Goal: Information Seeking & Learning: Learn about a topic

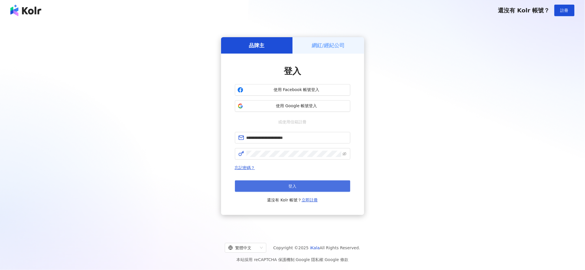
click at [288, 190] on button "登入" at bounding box center [292, 187] width 115 height 12
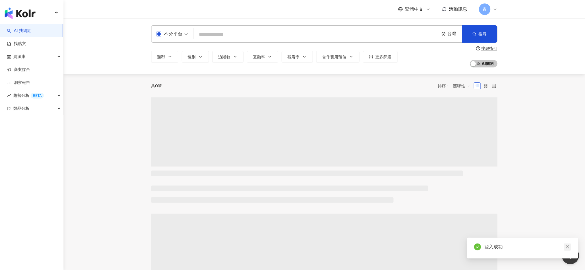
click at [568, 246] on icon "close" at bounding box center [567, 247] width 3 height 3
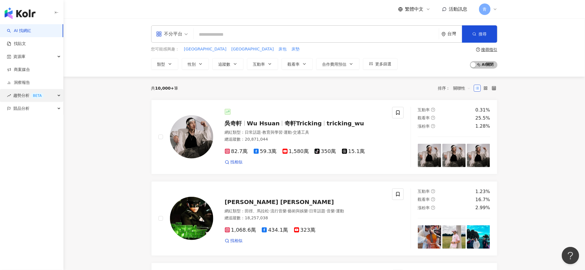
click at [23, 96] on span "趨勢分析 BETA" at bounding box center [28, 95] width 31 height 13
click at [25, 106] on link "Hashtag 排行" at bounding box center [27, 109] width 26 height 6
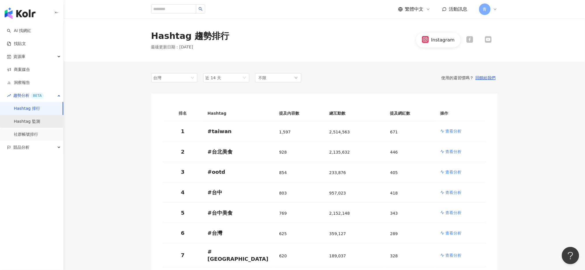
click at [19, 121] on link "Hashtag 監測" at bounding box center [27, 122] width 26 height 6
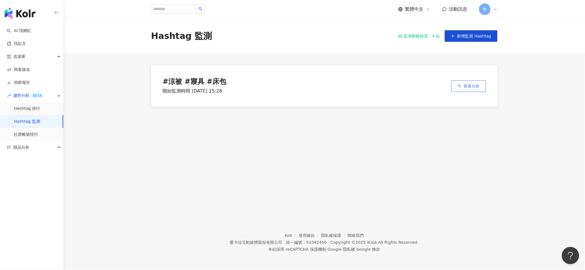
click at [473, 88] on span "查看分析" at bounding box center [471, 86] width 16 height 5
click at [30, 136] on link "社群帳號排行" at bounding box center [26, 135] width 24 height 6
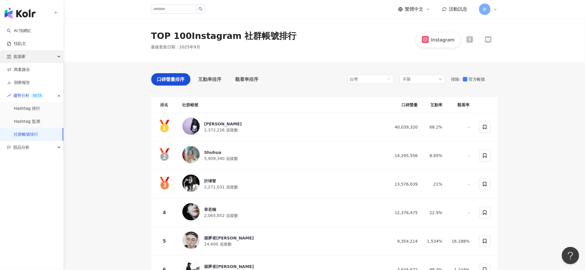
click at [30, 59] on div "資源庫" at bounding box center [31, 56] width 63 height 13
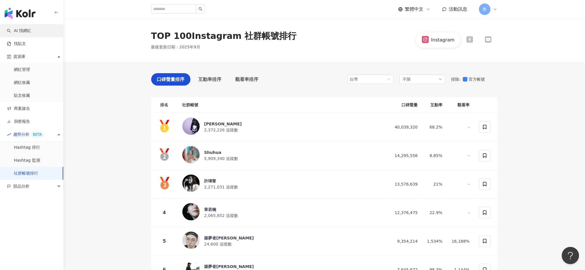
click at [24, 29] on link "AI 找網紅" at bounding box center [19, 31] width 24 height 6
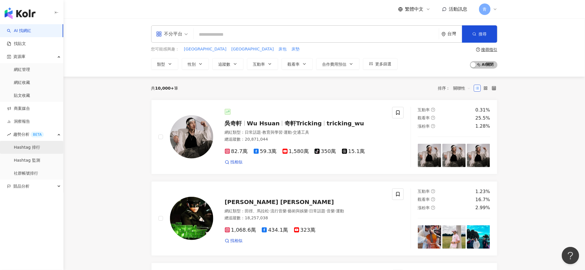
click at [27, 147] on link "Hashtag 排行" at bounding box center [27, 148] width 26 height 6
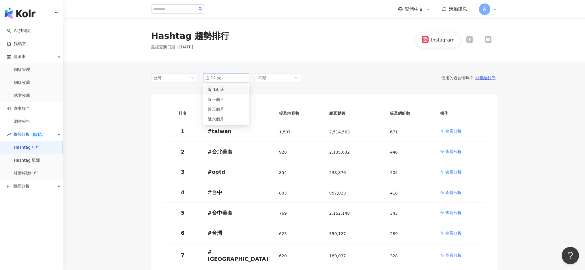
click at [227, 79] on span "近 14 天" at bounding box center [226, 78] width 42 height 9
click at [226, 97] on div "近一個月" at bounding box center [226, 99] width 37 height 6
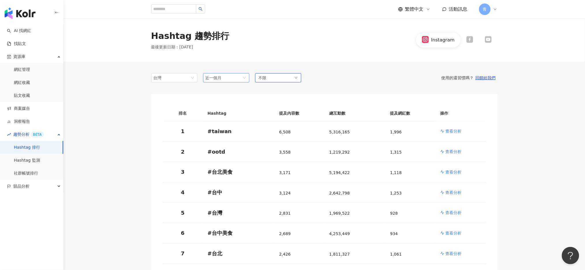
click at [284, 80] on div "不限" at bounding box center [278, 77] width 46 height 9
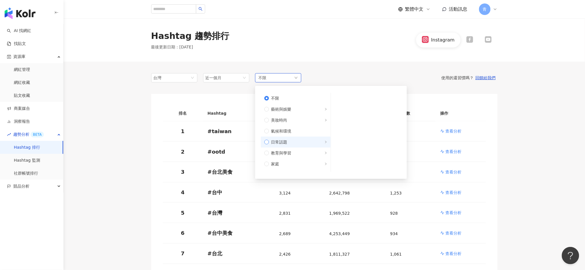
click at [266, 145] on label "日常話題" at bounding box center [296, 142] width 70 height 11
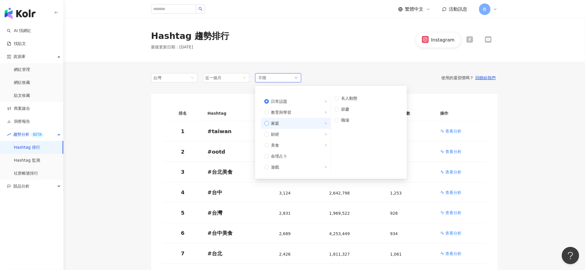
click at [284, 124] on span "家庭" at bounding box center [298, 123] width 58 height 6
click at [361, 111] on span "親子" at bounding box center [368, 109] width 59 height 6
click at [376, 79] on div "使用的還習慣嗎？ 回饋給我們" at bounding box center [399, 77] width 196 height 5
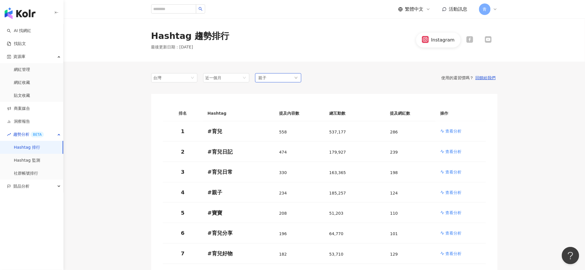
click at [279, 81] on div "親子" at bounding box center [278, 77] width 46 height 9
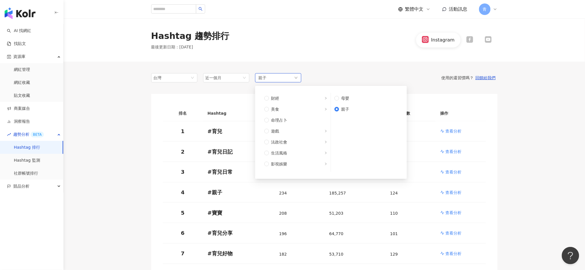
scroll to position [115, 0]
click at [280, 116] on span "生活風格" at bounding box center [279, 114] width 16 height 6
click at [352, 97] on span "打掃" at bounding box center [368, 98] width 59 height 6
click at [419, 81] on div "台灣 近一個月 14d 1m 3m 近 14 天 近一個月 近三個月 近六個月 親子 不限 藝術與娛樂 美妝時尚 氣候和環境 日常話題 教育與學習 家庭 財經…" at bounding box center [324, 77] width 346 height 9
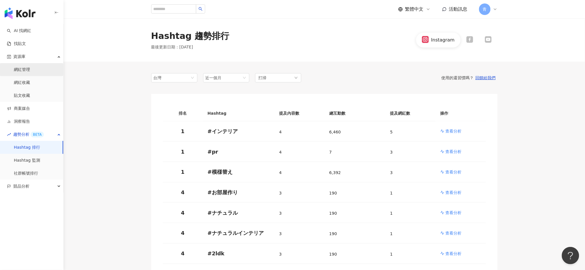
click at [25, 69] on link "網紅管理" at bounding box center [22, 70] width 16 height 6
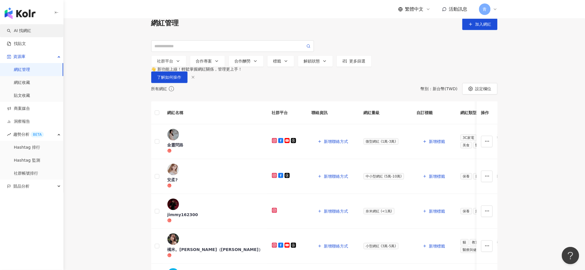
click at [31, 32] on link "AI 找網紅" at bounding box center [19, 31] width 24 height 6
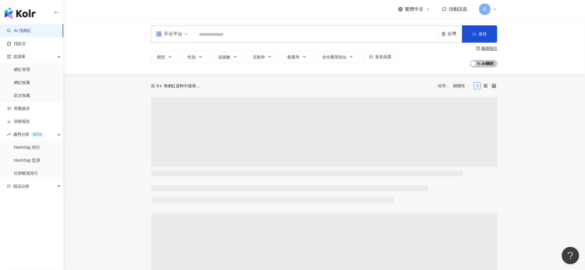
click at [217, 34] on input "search" at bounding box center [316, 34] width 241 height 11
click at [217, 35] on input "search" at bounding box center [316, 34] width 241 height 11
type input "*"
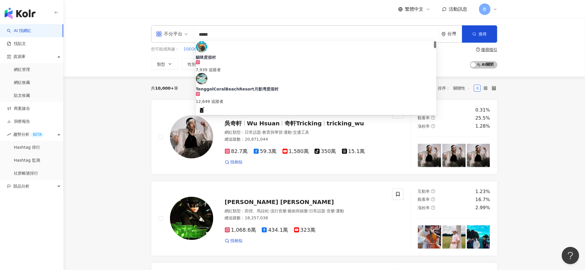
type input "**"
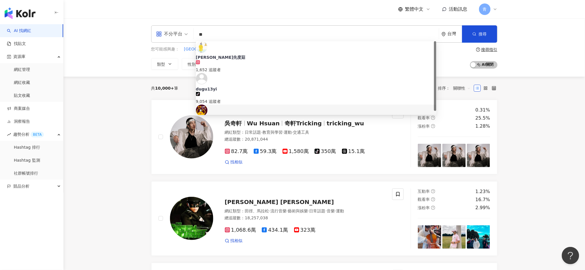
click at [251, 118] on div "度菇13咦的茶水間｜Podcast｜精華動畫" at bounding box center [316, 121] width 241 height 6
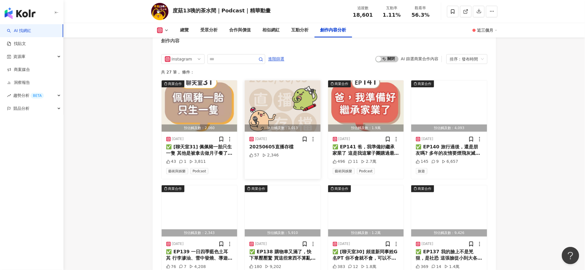
scroll to position [1769, 0]
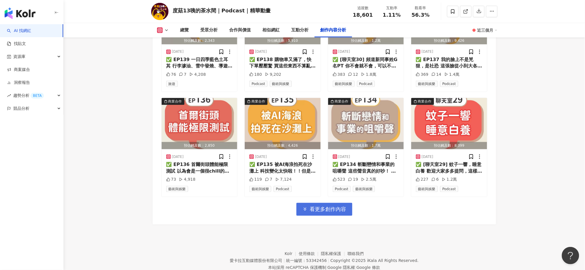
click at [326, 213] on span "看更多創作內容" at bounding box center [328, 209] width 36 height 6
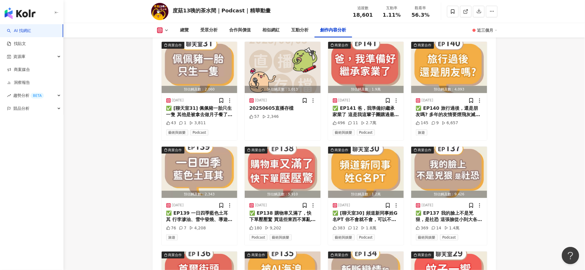
scroll to position [1500, 0]
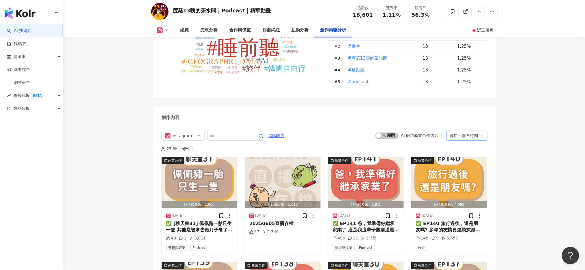
click at [463, 137] on div "排序：發布時間" at bounding box center [464, 135] width 29 height 9
click at [464, 158] on div "互動數" at bounding box center [467, 158] width 32 height 6
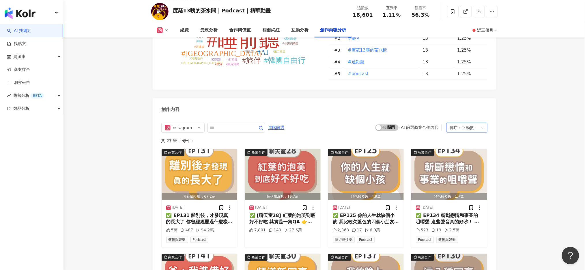
scroll to position [1492, 0]
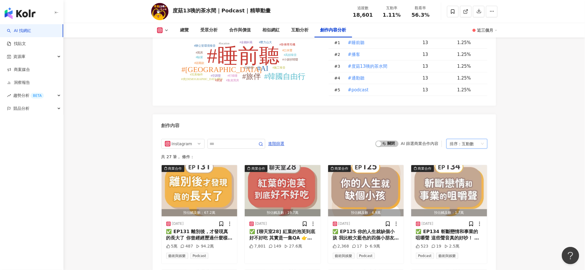
click at [467, 144] on div "互動數" at bounding box center [468, 143] width 12 height 9
click at [463, 175] on div "觀看數" at bounding box center [467, 175] width 32 height 6
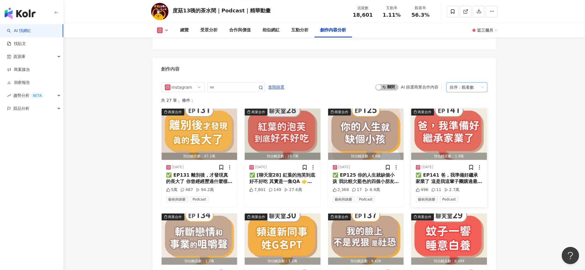
scroll to position [1530, 0]
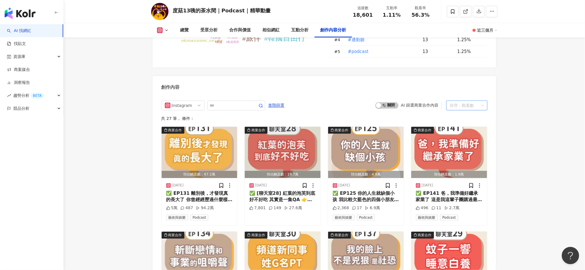
click at [468, 104] on div "觀看數" at bounding box center [468, 105] width 12 height 9
click at [467, 115] on div "發布時間" at bounding box center [467, 118] width 32 height 6
click at [467, 118] on div "共 27 筆 ， 條件：" at bounding box center [324, 118] width 326 height 5
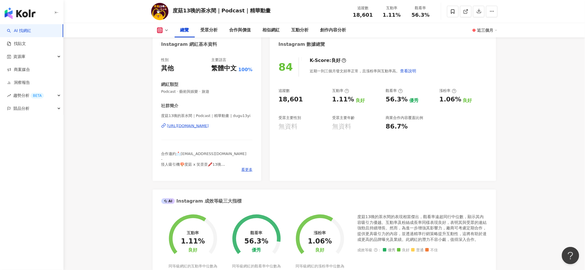
scroll to position [26, 0]
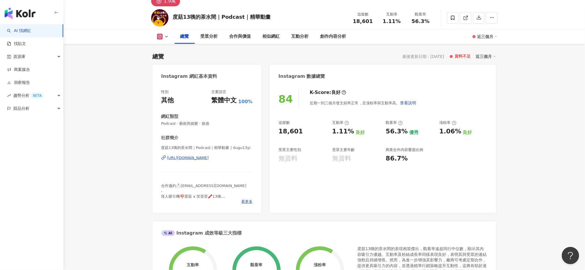
click at [487, 33] on div "近三個月" at bounding box center [487, 36] width 20 height 9
click at [491, 58] on link "近六個月" at bounding box center [490, 61] width 16 height 6
click at [490, 59] on div "近三個月" at bounding box center [486, 56] width 20 height 7
click at [473, 36] on circle at bounding box center [473, 36] width 3 height 3
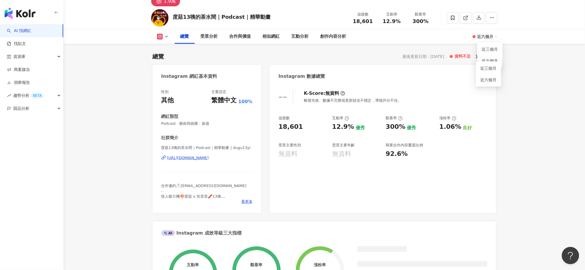
click at [473, 36] on circle at bounding box center [473, 36] width 3 height 3
click at [174, 34] on button at bounding box center [162, 37] width 23 height 6
click at [166, 36] on icon at bounding box center [166, 36] width 5 height 5
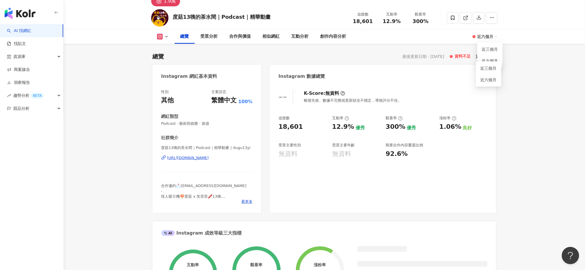
click at [234, 84] on div "Instagram 網紅基本資料" at bounding box center [207, 74] width 109 height 19
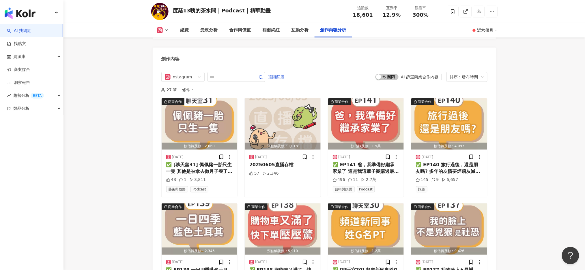
scroll to position [1692, 0]
click at [19, 28] on link "AI 找網紅" at bounding box center [19, 31] width 24 height 6
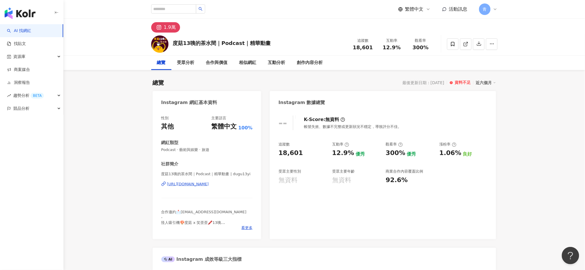
click at [27, 34] on link "AI 找網紅" at bounding box center [19, 31] width 24 height 6
click at [29, 12] on img "button" at bounding box center [20, 13] width 31 height 12
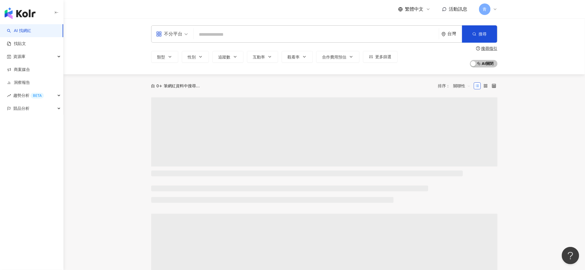
click at [217, 33] on input "search" at bounding box center [316, 34] width 241 height 11
type input "*"
click at [181, 34] on div "不分平台" at bounding box center [169, 33] width 27 height 9
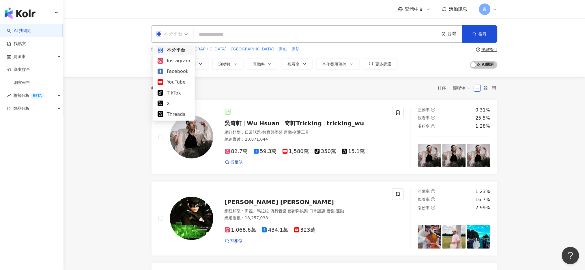
click at [224, 37] on input "search" at bounding box center [316, 34] width 241 height 11
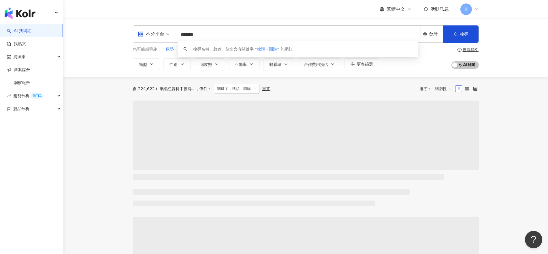
type input "*******"
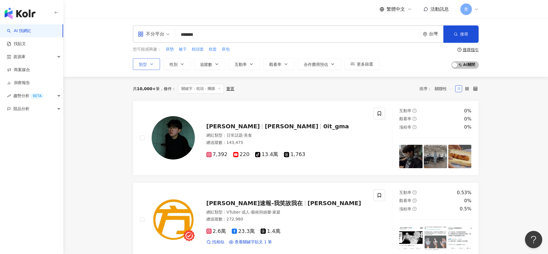
click at [142, 63] on span "類型" at bounding box center [143, 64] width 8 height 5
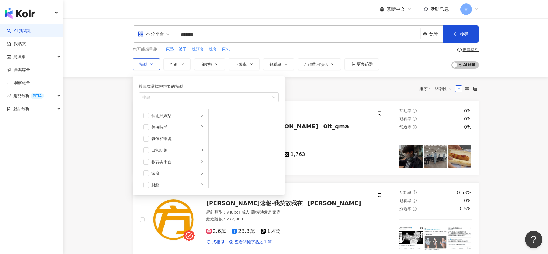
click at [142, 63] on span "類型" at bounding box center [143, 64] width 8 height 5
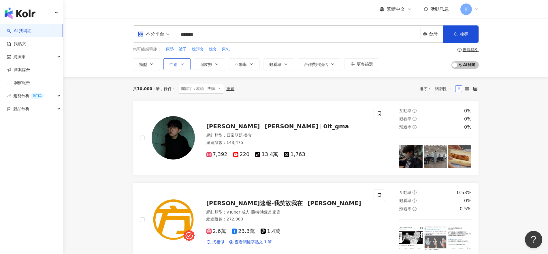
click at [174, 66] on span "性別" at bounding box center [174, 64] width 8 height 5
click at [208, 59] on button "追蹤數" at bounding box center [209, 64] width 31 height 12
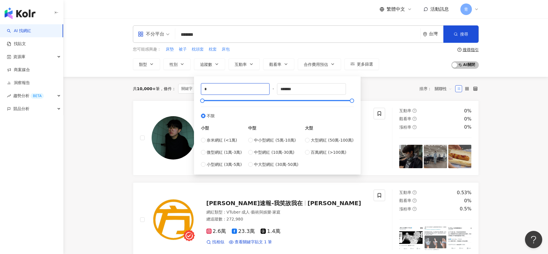
drag, startPoint x: 215, startPoint y: 87, endPoint x: 175, endPoint y: 87, distance: 40.4
type input "****"
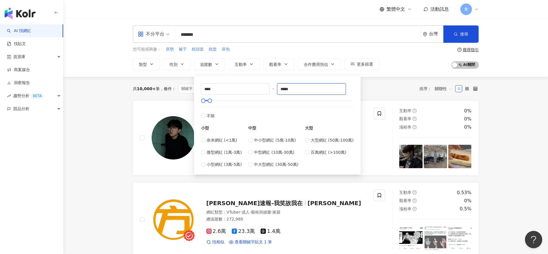
type input "*****"
click at [374, 89] on div "共 10,000+ 筆 條件 ： 關鍵字：枕頭 - 團購 重置 排序： 關聯性" at bounding box center [306, 89] width 346 height 10
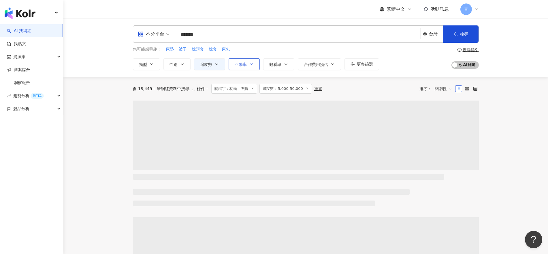
click at [237, 65] on span "互動率" at bounding box center [241, 64] width 12 height 5
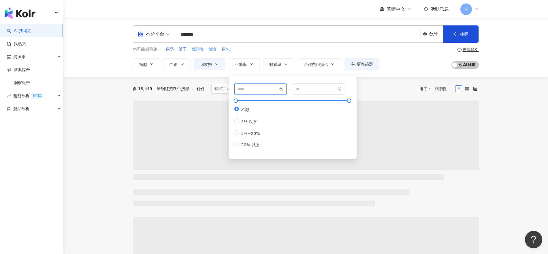
click at [256, 92] on input "number" at bounding box center [258, 89] width 40 height 6
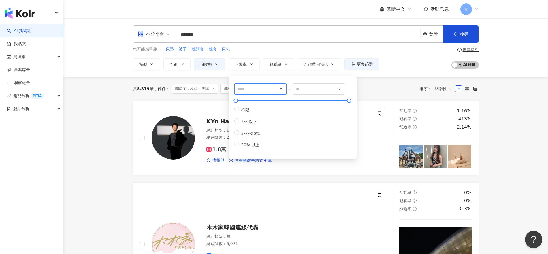
type input "*"
click at [374, 92] on div "共 8,379 筆 條件 ： 關鍵字：枕頭 - 團購 追蹤數：5,000-50,000 重置 排序： 關聯性" at bounding box center [306, 89] width 346 height 10
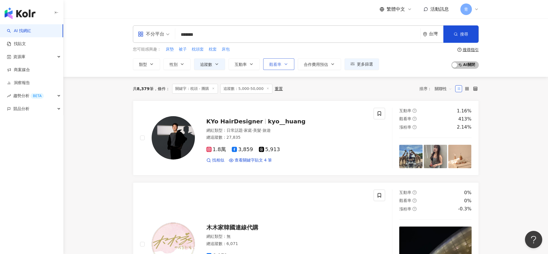
click at [268, 65] on button "觀看率" at bounding box center [278, 64] width 31 height 12
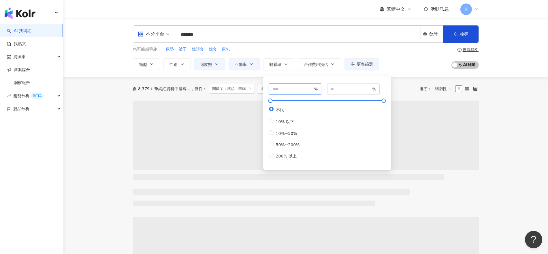
click at [284, 87] on input "number" at bounding box center [293, 89] width 40 height 6
type input "**"
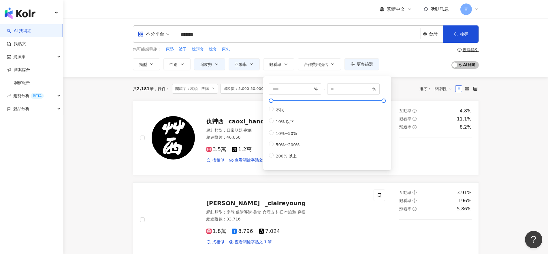
click at [405, 92] on div "共 2,181 筆 條件 ： 關鍵字：枕頭 - 團購 追蹤數：5,000-50,000 互動率：3% 以上 重置 排序： 關聯性" at bounding box center [306, 89] width 346 height 10
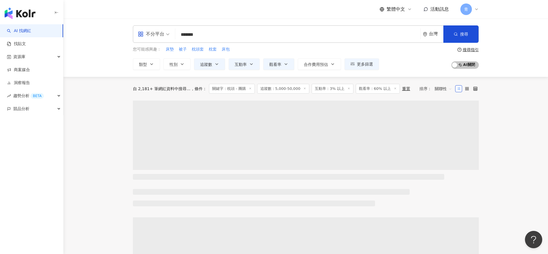
click at [438, 88] on span "關聯性" at bounding box center [443, 88] width 17 height 9
click at [441, 149] on div "關鍵字" at bounding box center [443, 149] width 14 height 6
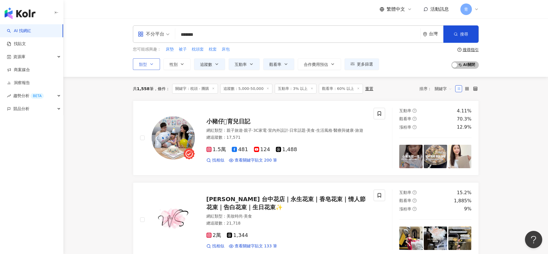
click at [143, 66] on span "類型" at bounding box center [143, 64] width 8 height 5
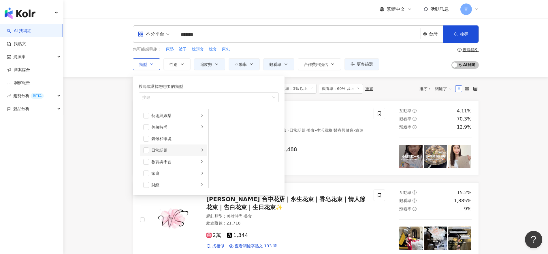
click at [199, 148] on li "日常話題" at bounding box center [173, 150] width 67 height 12
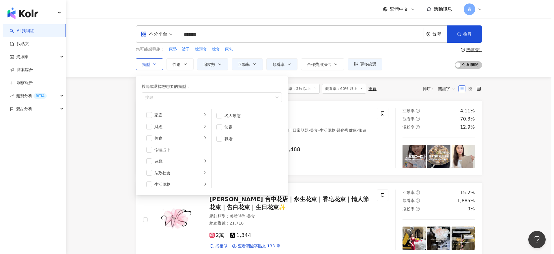
scroll to position [108, 0]
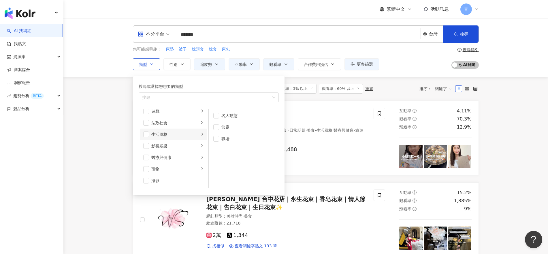
click at [200, 134] on icon "right" at bounding box center [201, 133] width 3 height 3
click at [145, 134] on span "button" at bounding box center [146, 134] width 6 height 6
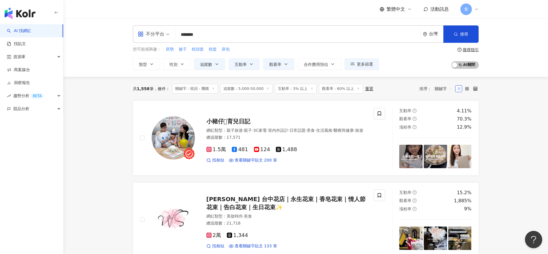
click at [406, 74] on div "不分平台 ******* 台灣 搜尋 keyword 搜尋名稱、敘述、貼文含有關鍵字 “ 枕頭 - 團購 ” 的網紅 您可能感興趣： 床墊 被子 枕頭套 枕套…" at bounding box center [305, 47] width 485 height 58
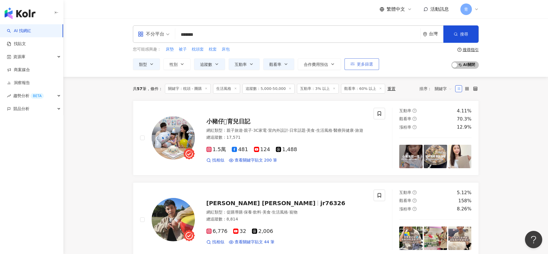
click at [362, 63] on span "更多篩選" at bounding box center [365, 64] width 16 height 5
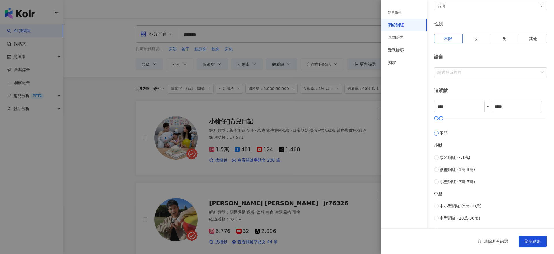
scroll to position [144, 0]
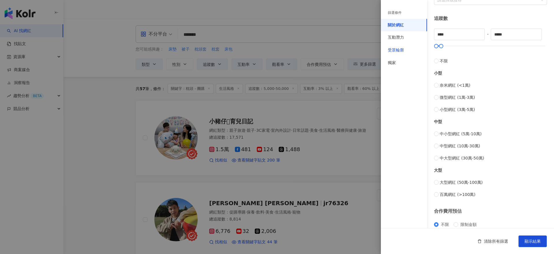
click at [401, 51] on div "受眾輪廓" at bounding box center [396, 50] width 16 height 6
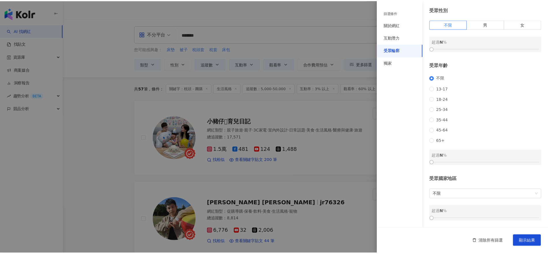
scroll to position [27, 0]
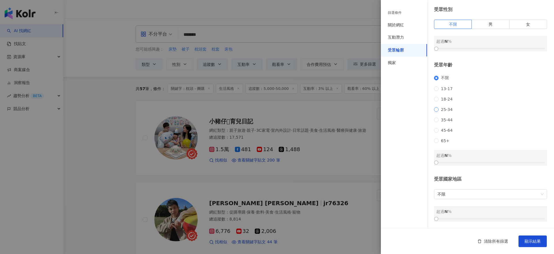
click at [447, 108] on span "25-34" at bounding box center [446, 109] width 16 height 5
click at [451, 162] on div at bounding box center [490, 162] width 108 height 3
drag, startPoint x: 457, startPoint y: 162, endPoint x: 466, endPoint y: 164, distance: 9.2
click at [466, 164] on div at bounding box center [490, 162] width 108 height 3
click at [469, 162] on div at bounding box center [467, 162] width 3 height 3
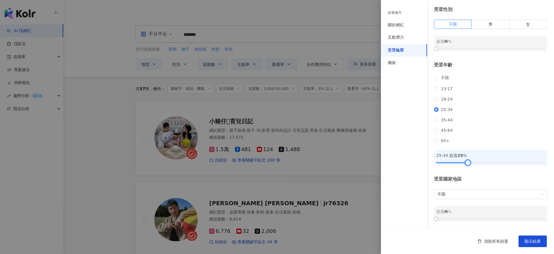
click at [469, 162] on div at bounding box center [467, 162] width 3 height 3
click at [470, 162] on div at bounding box center [490, 162] width 108 height 3
click at [537, 241] on span "顯示結果" at bounding box center [532, 241] width 16 height 5
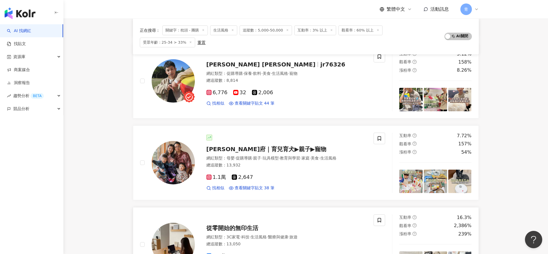
scroll to position [144, 0]
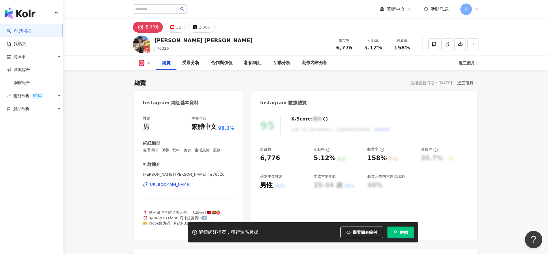
scroll to position [36, 0]
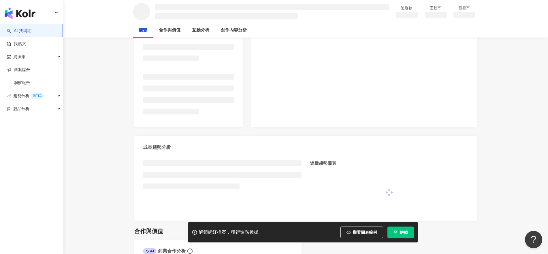
scroll to position [62, 0]
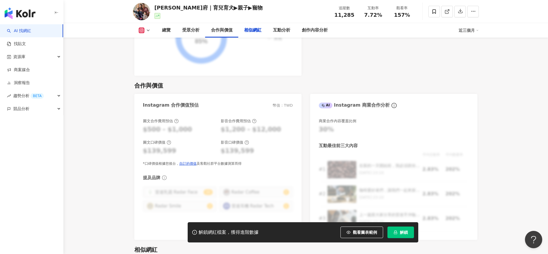
scroll to position [937, 0]
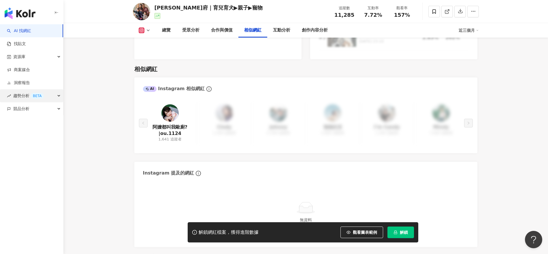
click at [20, 110] on span "競品分析" at bounding box center [21, 108] width 16 height 13
click at [25, 68] on link "商案媒合" at bounding box center [18, 70] width 23 height 6
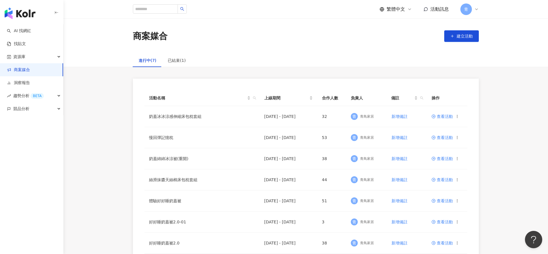
click at [30, 67] on link "商案媒合" at bounding box center [18, 70] width 23 height 6
click at [446, 117] on span "查看活動" at bounding box center [442, 116] width 21 height 4
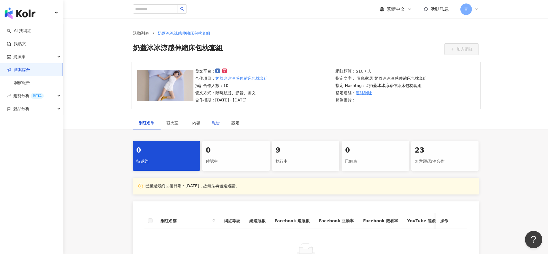
click at [219, 123] on div "報告" at bounding box center [216, 122] width 8 height 6
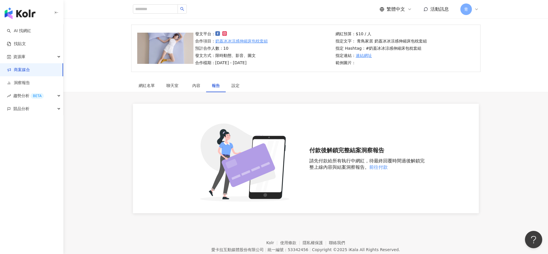
scroll to position [25, 0]
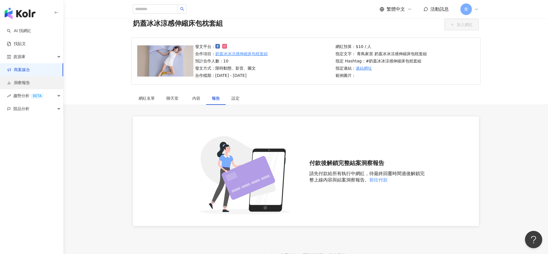
click at [28, 82] on link "洞察報告" at bounding box center [18, 83] width 23 height 6
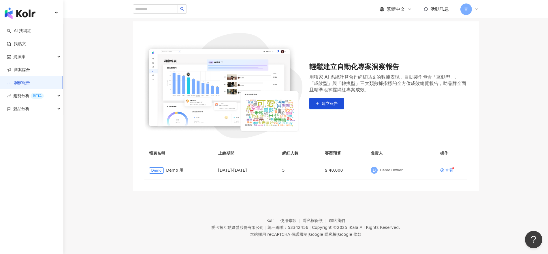
scroll to position [45, 0]
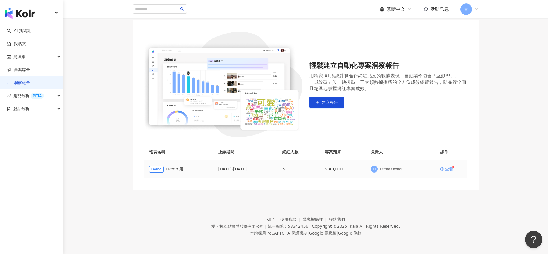
click at [450, 169] on div "查看" at bounding box center [449, 169] width 8 height 4
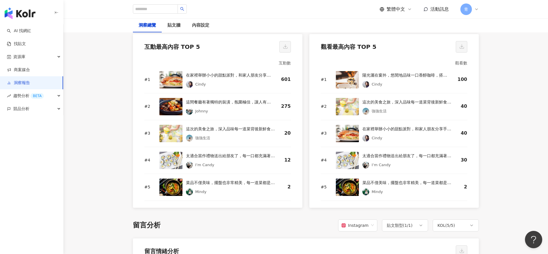
scroll to position [793, 0]
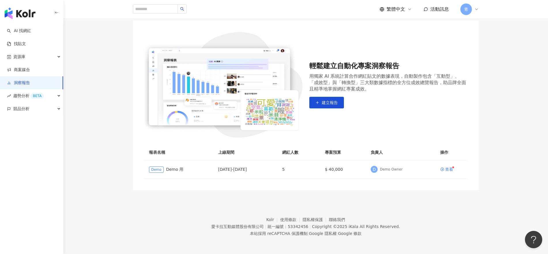
scroll to position [45, 0]
click at [478, 11] on icon at bounding box center [476, 9] width 5 height 5
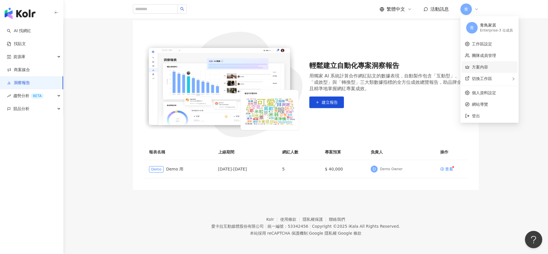
click at [477, 65] on link "方案內容" at bounding box center [480, 67] width 16 height 5
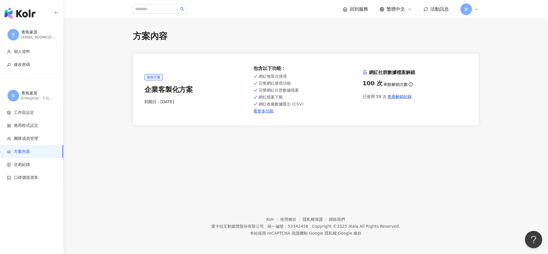
click at [308, 91] on div "完整網紅社群數據檔案" at bounding box center [306, 90] width 105 height 5
drag, startPoint x: 306, startPoint y: 102, endPoint x: 269, endPoint y: 102, distance: 37.5
click at [269, 102] on div "網紅收藏數據匯出 (CSV)" at bounding box center [306, 104] width 105 height 5
click at [265, 111] on link "看更多功能" at bounding box center [306, 110] width 105 height 5
drag, startPoint x: 398, startPoint y: 100, endPoint x: 393, endPoint y: 96, distance: 6.6
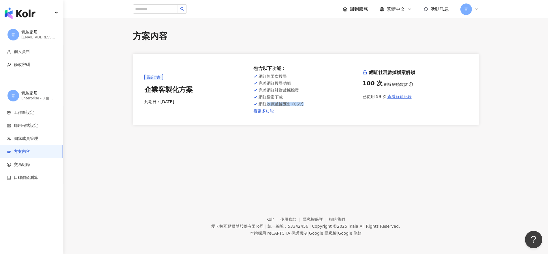
click at [393, 96] on span "查看解鎖紀錄" at bounding box center [400, 96] width 24 height 5
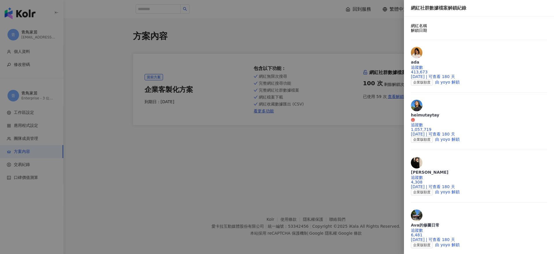
click at [345, 162] on div at bounding box center [277, 127] width 554 height 254
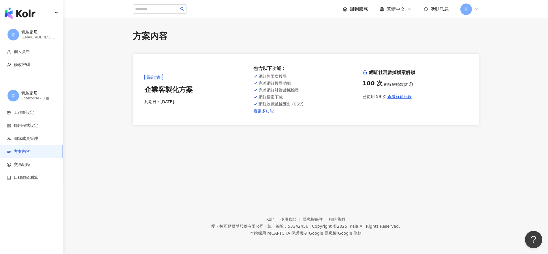
click at [261, 109] on link "看更多功能" at bounding box center [306, 110] width 105 height 5
drag, startPoint x: 260, startPoint y: 105, endPoint x: 316, endPoint y: 105, distance: 56.2
click at [316, 105] on div "網紅收藏數據匯出 (CSV)" at bounding box center [306, 104] width 105 height 5
click at [312, 90] on div "完整網紅社群數據檔案" at bounding box center [306, 90] width 105 height 5
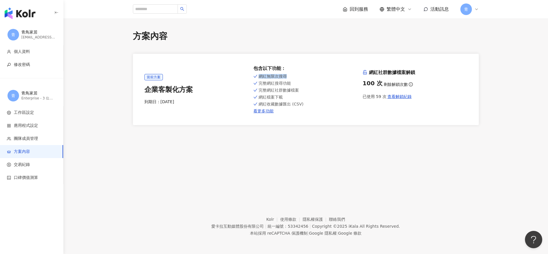
drag, startPoint x: 260, startPoint y: 77, endPoint x: 289, endPoint y: 76, distance: 29.2
click at [289, 76] on div "網紅無限次搜尋" at bounding box center [306, 76] width 105 height 5
click at [316, 81] on div "完整網紅搜尋功能" at bounding box center [306, 83] width 105 height 5
drag, startPoint x: 260, startPoint y: 85, endPoint x: 290, endPoint y: 86, distance: 30.3
click at [290, 85] on span "完整網紅搜尋功能" at bounding box center [275, 83] width 32 height 5
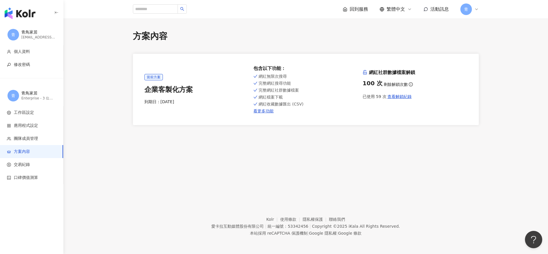
click at [306, 91] on div "完整網紅社群數據檔案" at bounding box center [306, 90] width 105 height 5
drag, startPoint x: 260, startPoint y: 92, endPoint x: 303, endPoint y: 92, distance: 43.0
click at [303, 92] on div "完整網紅社群數據檔案" at bounding box center [306, 90] width 105 height 5
drag, startPoint x: 260, startPoint y: 95, endPoint x: 291, endPoint y: 97, distance: 31.8
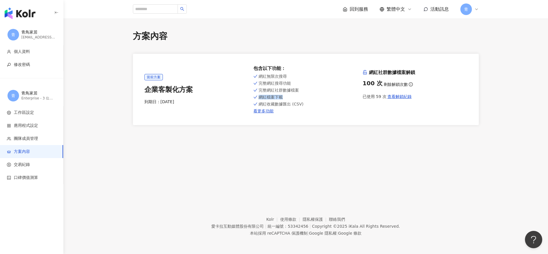
click at [291, 97] on div "網紅檔案下載" at bounding box center [306, 97] width 105 height 5
click at [305, 101] on div "網紅無限次搜尋 完整網紅搜尋功能 完整網紅社群數據檔案 網紅檔案下載 網紅收藏數據匯出 (CSV) 看更多功能" at bounding box center [306, 93] width 105 height 41
drag, startPoint x: 304, startPoint y: 104, endPoint x: 259, endPoint y: 106, distance: 45.0
click at [259, 106] on div "網紅收藏數據匯出 (CSV)" at bounding box center [306, 104] width 105 height 5
click at [333, 114] on div "當前方案 企業客製化方案 到期日： [DATE] 包含以下功能 ： 網紅無限次搜尋 完整網紅搜尋功能 完整網紅社群數據檔案 網紅檔案下載 網紅收藏數據匯出 (…" at bounding box center [306, 89] width 346 height 71
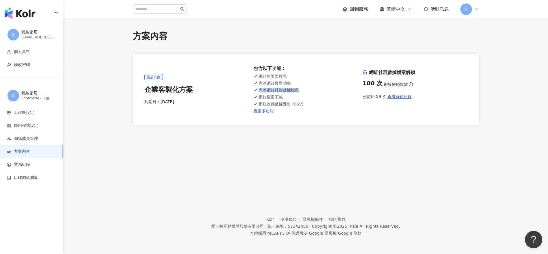
drag, startPoint x: 260, startPoint y: 91, endPoint x: 298, endPoint y: 93, distance: 37.3
click at [298, 93] on div "網紅無限次搜尋 完整網紅搜尋功能 完整網紅社群數據檔案 網紅檔案下載 網紅收藏數據匯出 (CSV) 看更多功能" at bounding box center [306, 93] width 105 height 41
click at [287, 95] on div "網紅檔案下載" at bounding box center [306, 97] width 105 height 5
drag, startPoint x: 261, startPoint y: 98, endPoint x: 297, endPoint y: 109, distance: 37.6
click at [297, 109] on div "網紅無限次搜尋 完整網紅搜尋功能 完整網紅社群數據檔案 網紅檔案下載 網紅收藏數據匯出 (CSV) 看更多功能" at bounding box center [306, 93] width 105 height 41
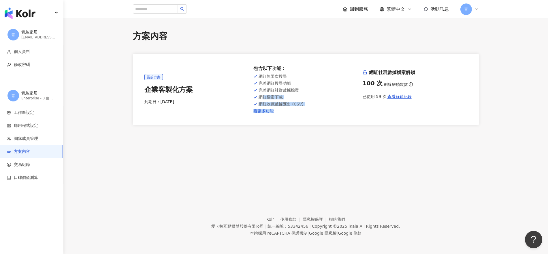
click at [297, 108] on link "看更多功能" at bounding box center [306, 110] width 105 height 5
click at [339, 97] on div "網紅檔案下載" at bounding box center [306, 97] width 105 height 5
click at [486, 159] on div "方案內容 當前方案 企業客製化方案 到期日： [DATE] 包含以下功能 ： 網紅無限次搜尋 完整網紅搜尋功能 完整網紅社群數據檔案 網紅檔案下載 網紅收藏數…" at bounding box center [305, 103] width 485 height 171
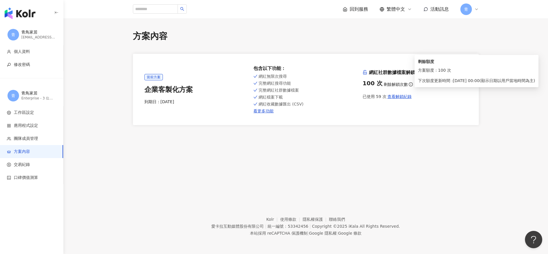
click at [409, 83] on icon "info-circle" at bounding box center [411, 84] width 4 height 4
drag, startPoint x: 491, startPoint y: 75, endPoint x: 433, endPoint y: 76, distance: 58.0
click at [433, 76] on div "剩餘額度 方案額度 : 100 次 下次額度更新時間 : [DATE] 00:00 ( 顯示日期以用戶當地時間為主 )" at bounding box center [477, 71] width 124 height 32
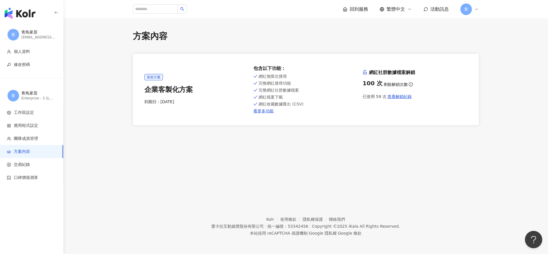
click at [448, 99] on div "已使用 59 次 查看解鎖紀錄" at bounding box center [415, 97] width 105 height 12
drag, startPoint x: 447, startPoint y: 114, endPoint x: 448, endPoint y: 106, distance: 8.4
click at [447, 114] on div "當前方案 企業客製化方案 到期日： [DATE] 包含以下功能 ： 網紅無限次搜尋 完整網紅搜尋功能 完整網紅社群數據檔案 網紅檔案下載 網紅收藏數據匯出 (…" at bounding box center [306, 89] width 346 height 71
click at [34, 14] on img "button" at bounding box center [20, 13] width 31 height 12
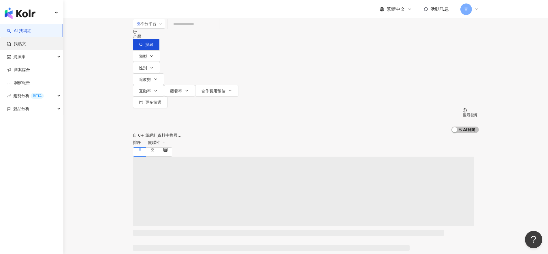
click at [26, 44] on link "找貼文" at bounding box center [16, 44] width 19 height 6
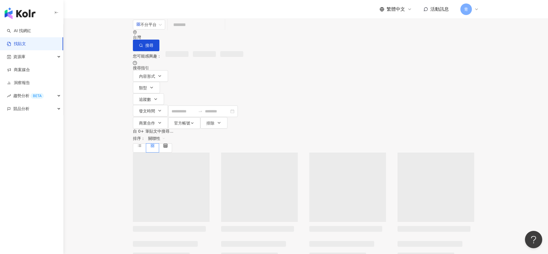
click at [19, 44] on link "找貼文" at bounding box center [16, 44] width 19 height 6
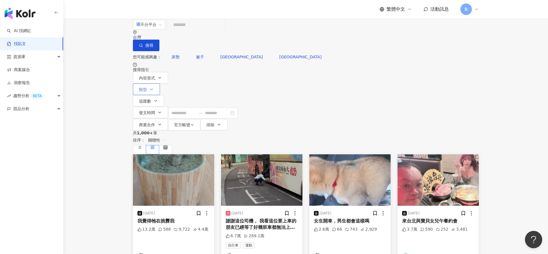
click at [160, 83] on button "類型" at bounding box center [146, 89] width 27 height 12
click at [168, 106] on button "發文時間" at bounding box center [150, 112] width 35 height 12
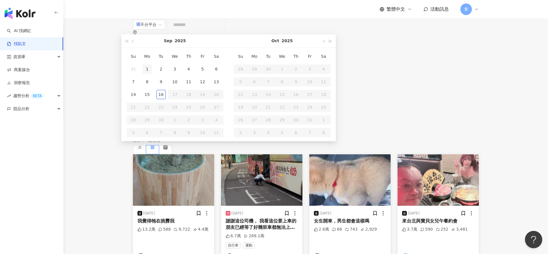
type input "**********"
click at [152, 74] on div "1" at bounding box center [147, 68] width 9 height 9
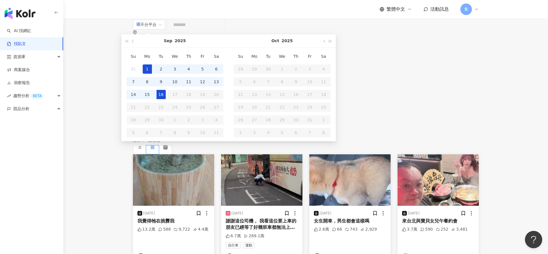
type input "**********"
click at [166, 99] on div "16" at bounding box center [161, 94] width 9 height 9
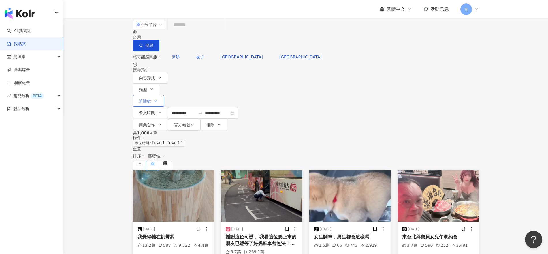
click at [151, 99] on span "追蹤數" at bounding box center [145, 101] width 12 height 5
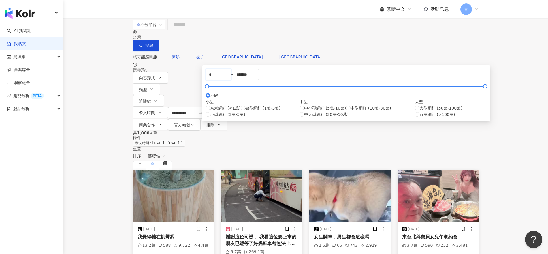
drag, startPoint x: 238, startPoint y: 88, endPoint x: 198, endPoint y: 78, distance: 41.1
type input "****"
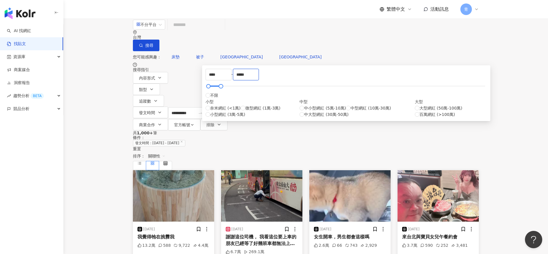
type input "*****"
click at [402, 130] on div "共 1,000+ 筆 條件 ： 發文時間：[DATE] - [DATE] 重置 排序： 關聯性" at bounding box center [306, 150] width 346 height 40
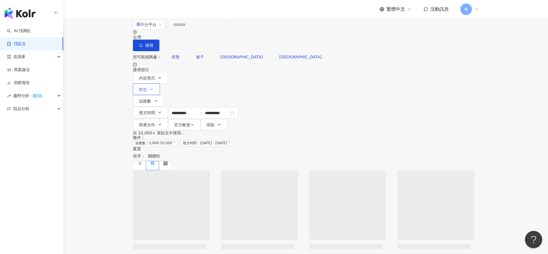
click at [147, 87] on span "類型" at bounding box center [143, 89] width 8 height 5
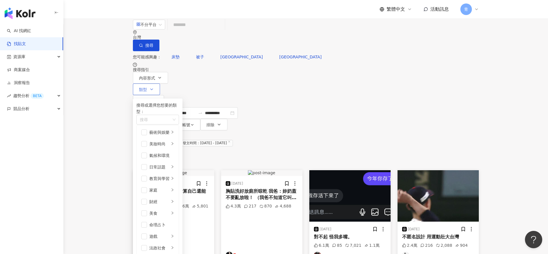
click at [147, 87] on span "類型" at bounding box center [143, 89] width 8 height 5
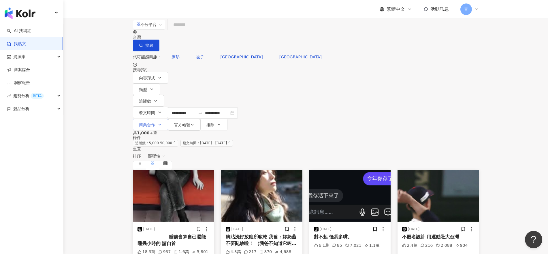
click at [168, 119] on button "商業合作" at bounding box center [150, 125] width 35 height 12
click at [307, 75] on span "商業合作內容" at bounding box center [317, 72] width 29 height 6
click at [194, 123] on icon "button" at bounding box center [192, 125] width 4 height 4
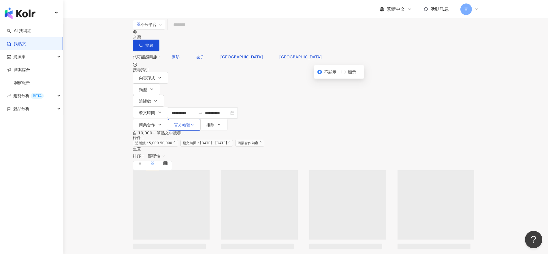
click at [194, 123] on icon "button" at bounding box center [192, 125] width 4 height 4
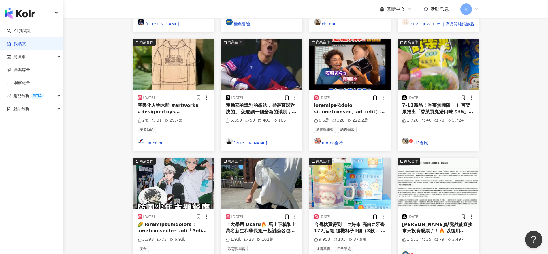
scroll to position [252, 0]
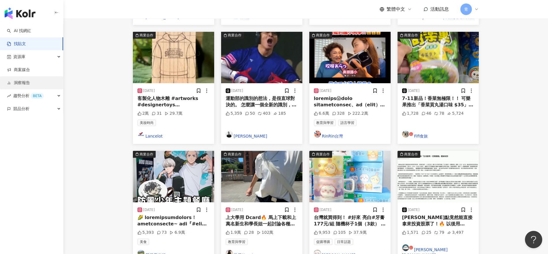
click at [27, 83] on link "洞察報告" at bounding box center [18, 83] width 23 height 6
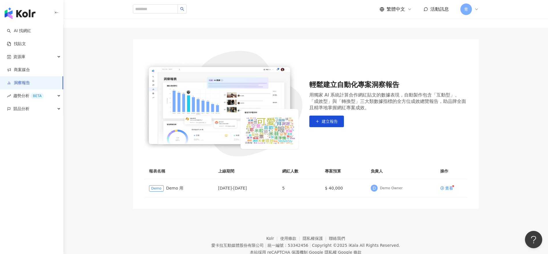
scroll to position [45, 0]
